Goal: Navigation & Orientation: Find specific page/section

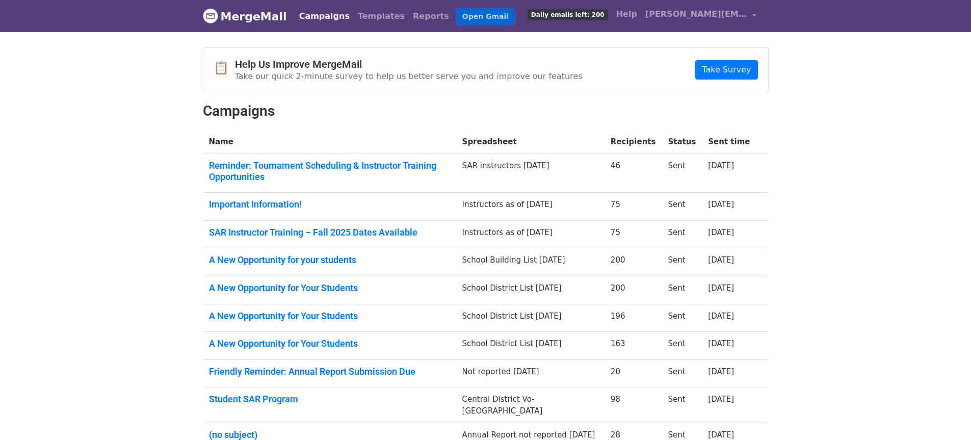
click at [457, 11] on link "Open Gmail" at bounding box center [485, 16] width 57 height 15
click at [457, 15] on link "Open Gmail" at bounding box center [485, 16] width 57 height 15
click at [259, 13] on link "MergeMail" at bounding box center [245, 16] width 84 height 21
click at [316, 14] on link "Campaigns" at bounding box center [324, 16] width 59 height 20
click at [409, 14] on link "Reports" at bounding box center [431, 16] width 44 height 20
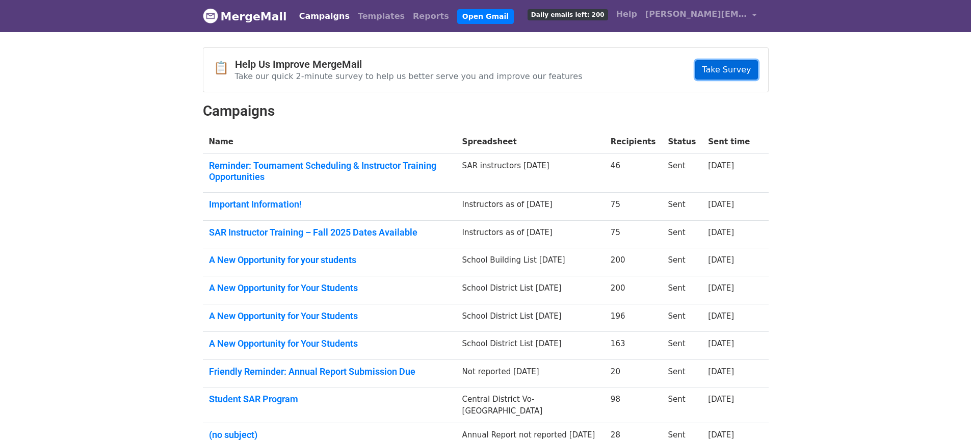
click at [725, 67] on link "Take Survey" at bounding box center [726, 69] width 62 height 19
click at [710, 15] on span "[PERSON_NAME][EMAIL_ADDRESS][DOMAIN_NAME]" at bounding box center [696, 14] width 102 height 12
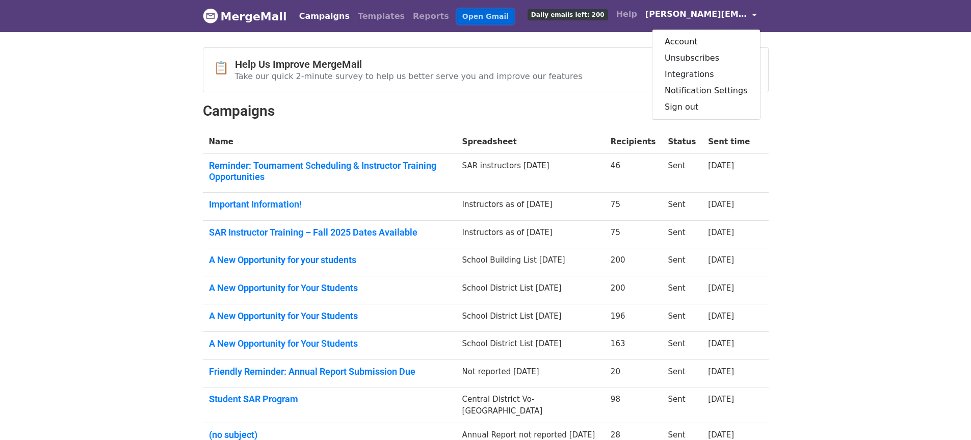
click at [458, 14] on link "Open Gmail" at bounding box center [485, 16] width 57 height 15
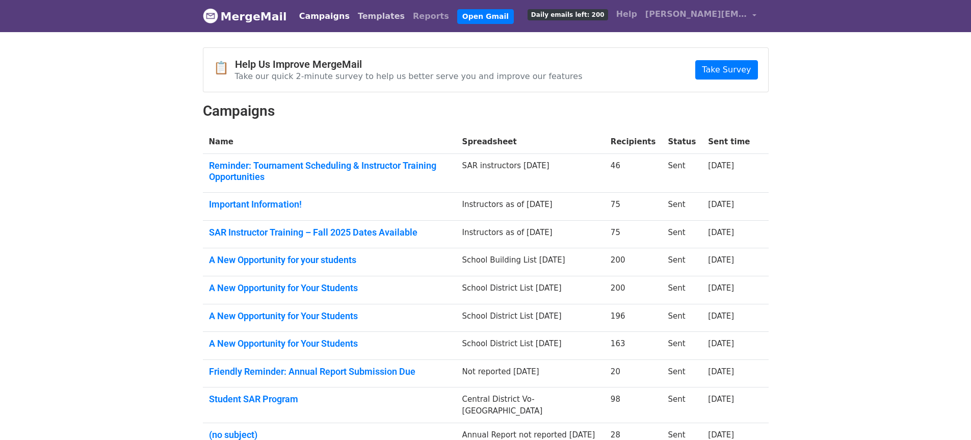
click at [363, 15] on link "Templates" at bounding box center [381, 16] width 55 height 20
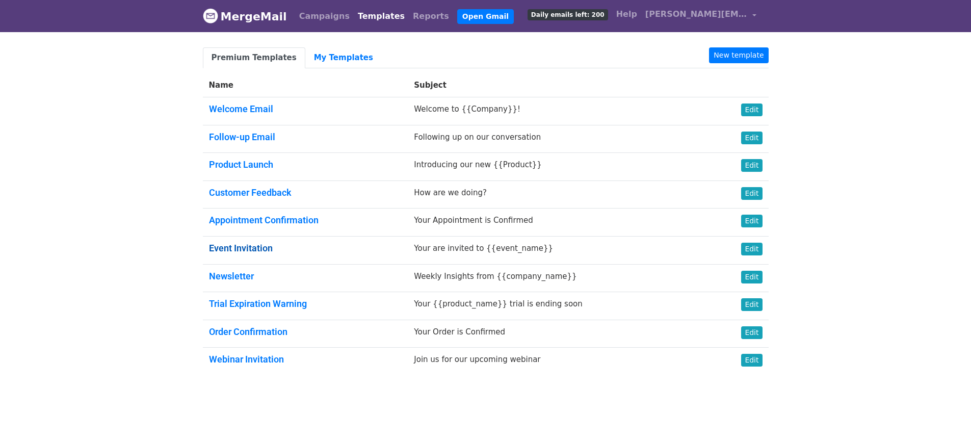
click at [242, 244] on link "Event Invitation" at bounding box center [241, 248] width 64 height 11
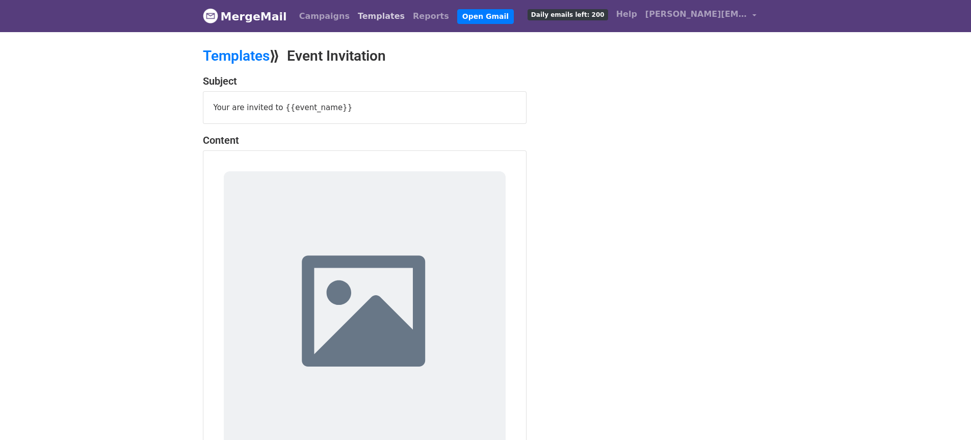
click at [361, 15] on link "Templates" at bounding box center [381, 16] width 55 height 20
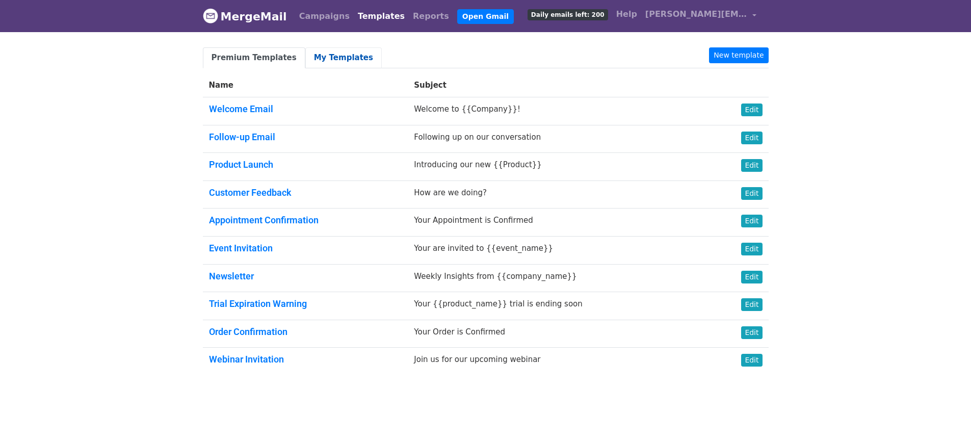
click at [326, 59] on link "My Templates" at bounding box center [343, 57] width 76 height 21
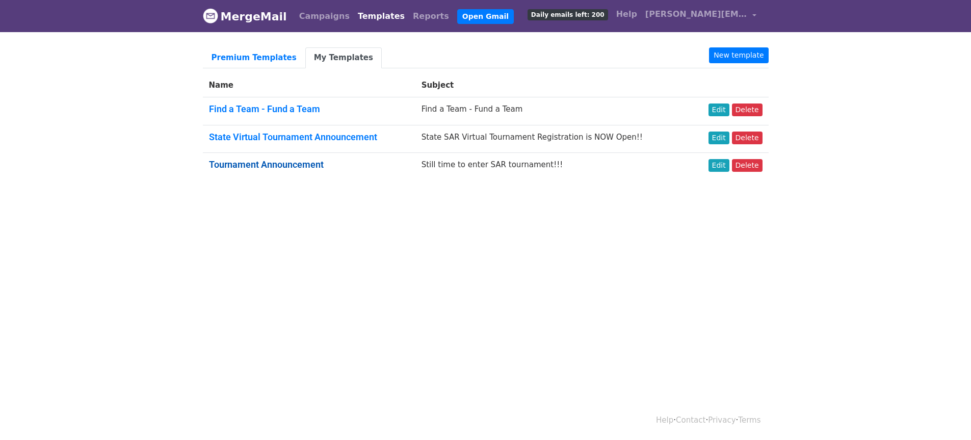
click at [238, 160] on link "Tournament Announcement" at bounding box center [266, 164] width 115 height 11
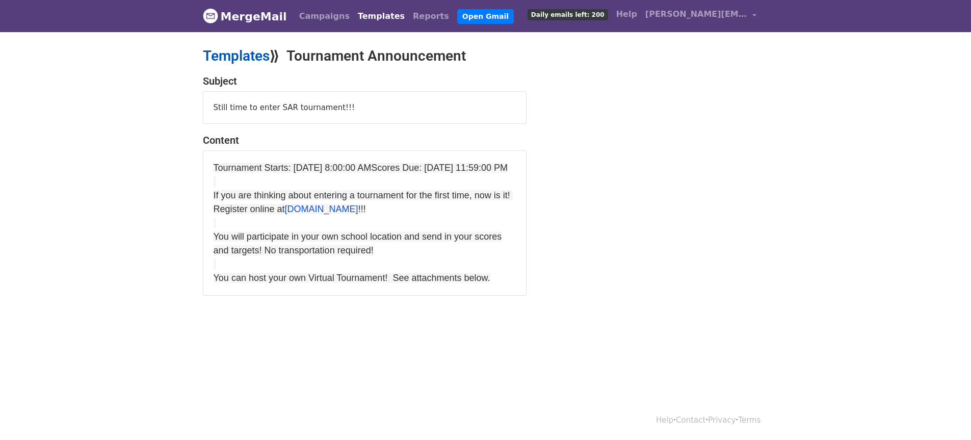
click at [243, 54] on link "Templates" at bounding box center [236, 55] width 67 height 17
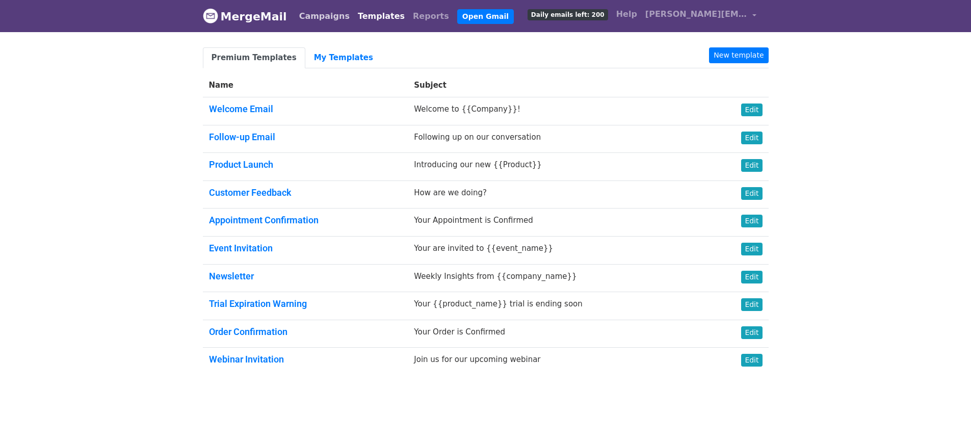
click at [318, 16] on link "Campaigns" at bounding box center [324, 16] width 59 height 20
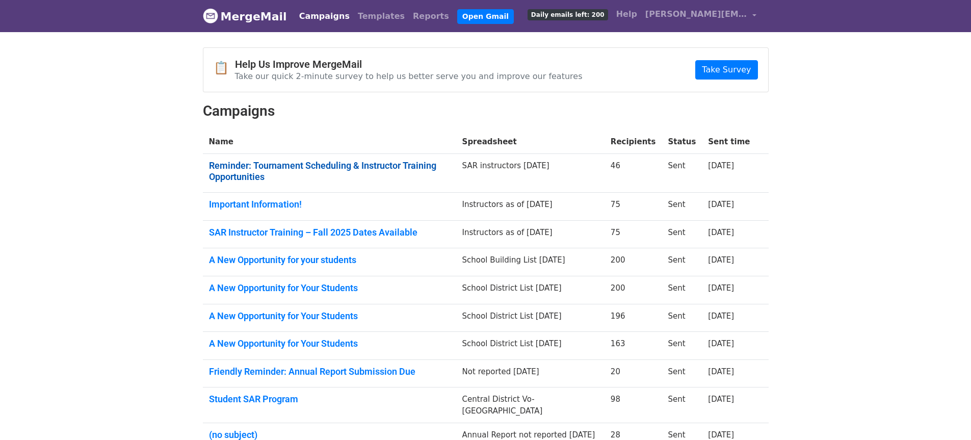
click at [226, 163] on link "Reminder: Tournament Scheduling & Instructor Training Opportunities" at bounding box center [329, 171] width 241 height 22
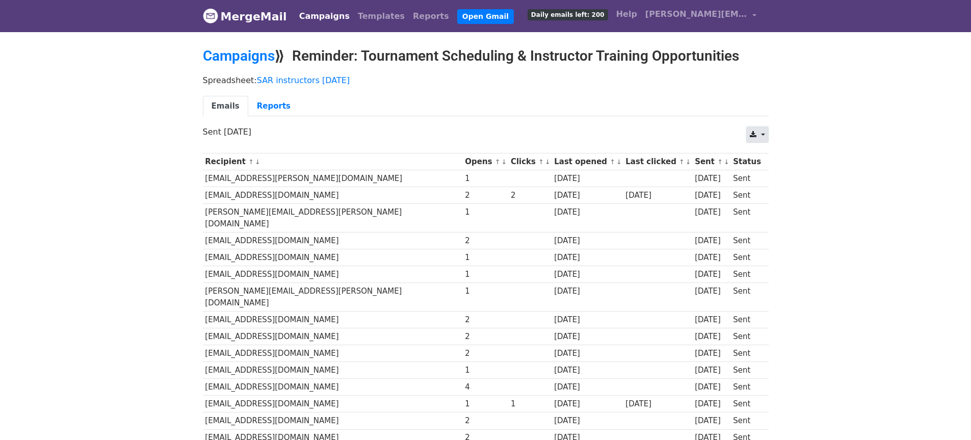
click at [763, 134] on link at bounding box center [757, 134] width 22 height 16
